Goal: Find specific page/section: Find specific page/section

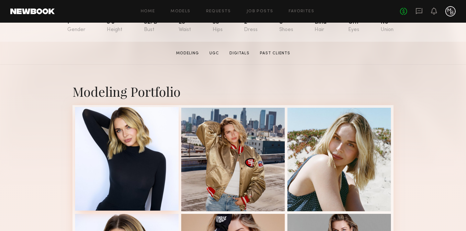
scroll to position [83, 0]
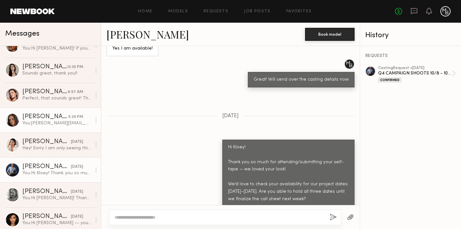
scroll to position [16, 0]
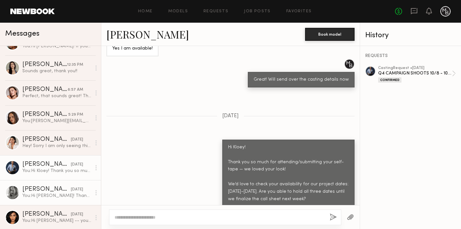
click at [8, 190] on div at bounding box center [12, 192] width 15 height 15
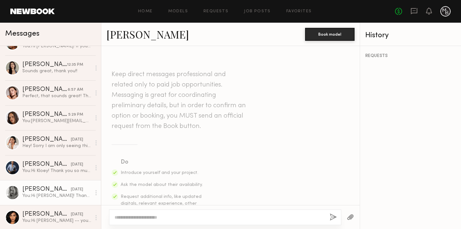
scroll to position [974, 0]
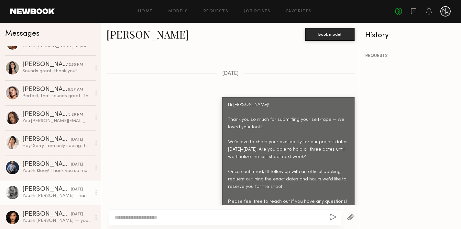
click at [126, 35] on link "[PERSON_NAME]" at bounding box center [147, 34] width 82 height 14
